Goal: Task Accomplishment & Management: Complete application form

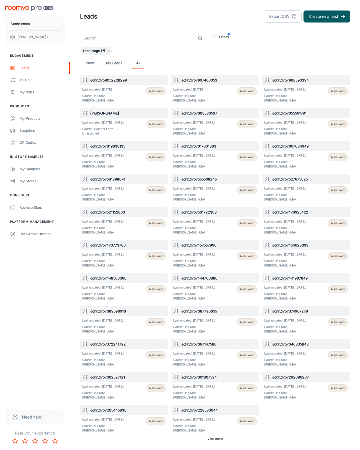
click at [327, 17] on button "Create new lead" at bounding box center [327, 17] width 47 height 12
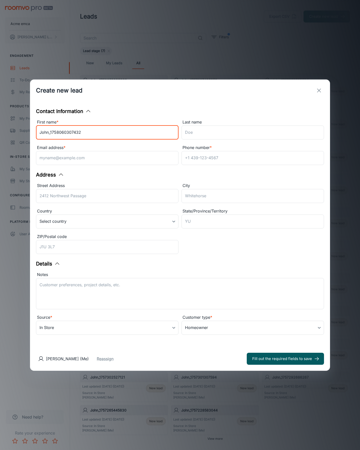
type input "John_1758060307432"
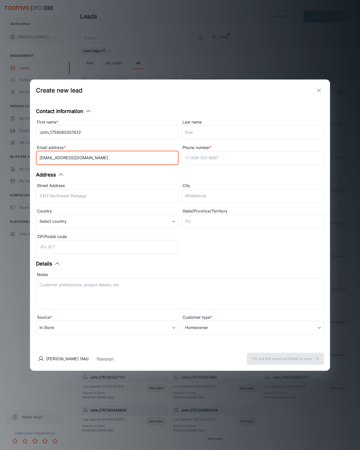
type input "[EMAIL_ADDRESS][DOMAIN_NAME]"
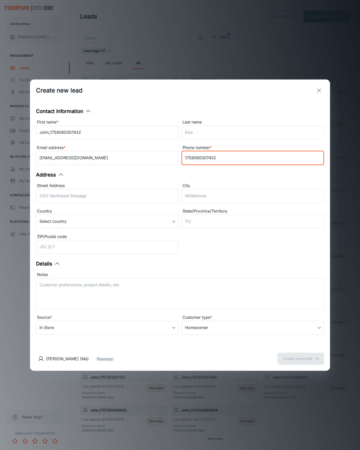
type input "1758060307432"
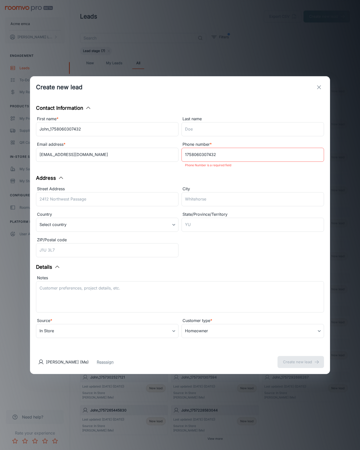
click at [301, 359] on button "Create new lead" at bounding box center [301, 362] width 47 height 12
